Goal: Transaction & Acquisition: Purchase product/service

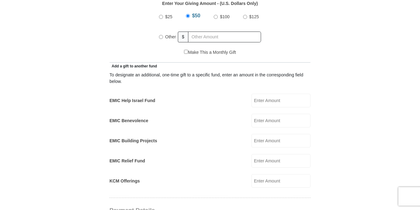
click at [161, 35] on input "Other" at bounding box center [161, 37] width 4 height 4
radio input "true"
click at [277, 94] on input "EMIC Help Israel Fund" at bounding box center [281, 101] width 59 height 14
type input "100.00"
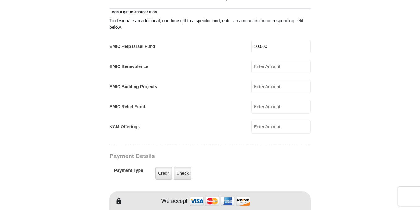
scroll to position [371, 0]
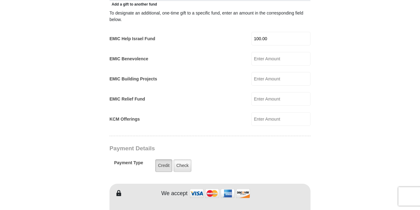
click at [164, 159] on label "Credit" at bounding box center [163, 165] width 17 height 13
click at [0, 0] on input "Credit" at bounding box center [0, 0] width 0 height 0
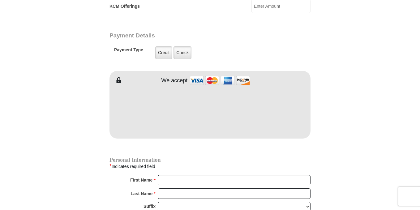
scroll to position [495, 0]
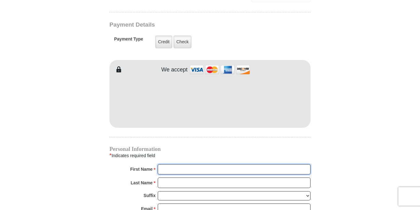
click at [175, 164] on input "First Name *" at bounding box center [234, 169] width 153 height 11
type input "[PERSON_NAME]"
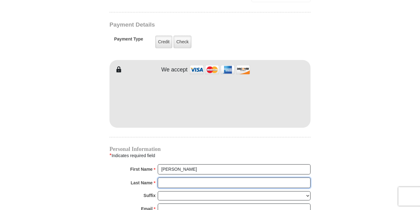
click at [166, 178] on input "Last Name *" at bounding box center [234, 183] width 153 height 11
type input "[PERSON_NAME]"
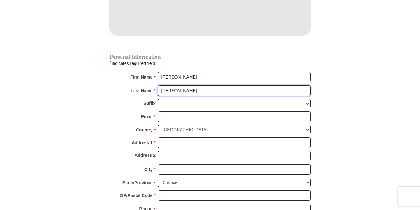
scroll to position [588, 0]
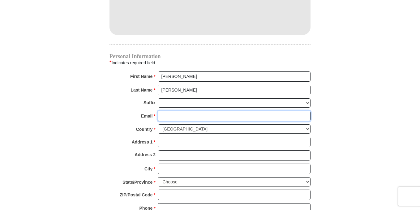
click at [166, 111] on input "Email *" at bounding box center [234, 116] width 153 height 11
type input "[EMAIL_ADDRESS][DOMAIN_NAME]"
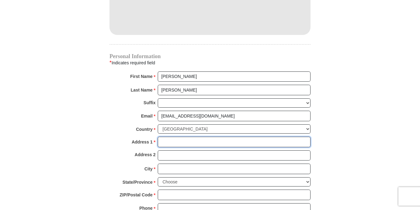
type input "[STREET_ADDRESS]"
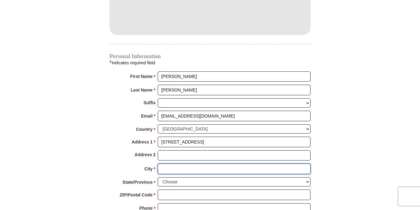
type input "[GEOGRAPHIC_DATA]"
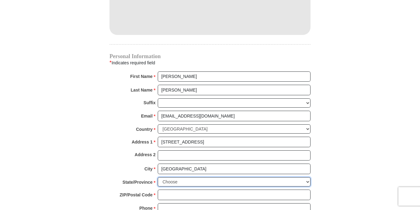
select select "[GEOGRAPHIC_DATA]"
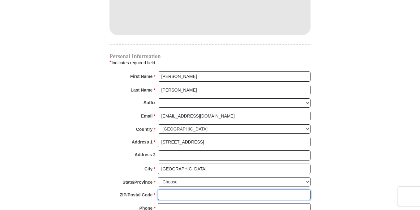
type input "76071"
type input "3158134031"
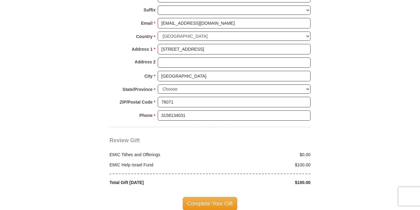
scroll to position [712, 0]
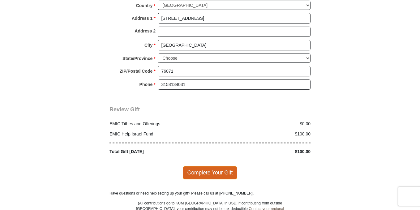
click at [204, 166] on span "Complete Your Gift" at bounding box center [210, 172] width 55 height 13
